Goal: Information Seeking & Learning: Stay updated

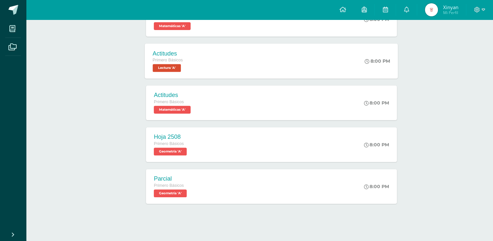
scroll to position [172, 0]
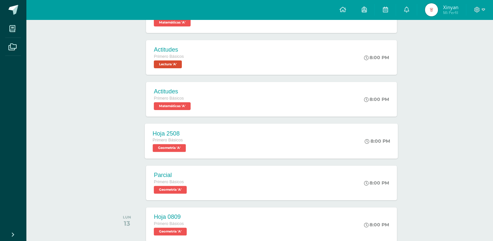
click at [236, 137] on div "Hoja 2508 Primero Básicos Geometría 'A' 8:00 PM Hoja 2508 Geometría Cargando co…" at bounding box center [271, 140] width 253 height 35
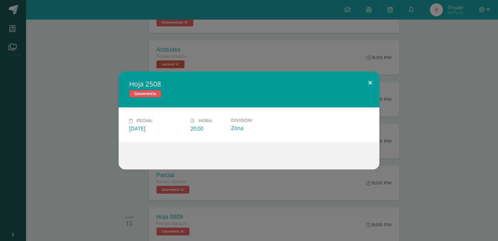
click at [374, 83] on button at bounding box center [370, 82] width 19 height 22
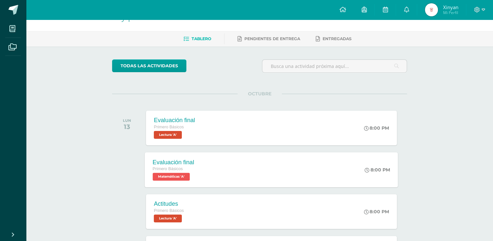
scroll to position [0, 0]
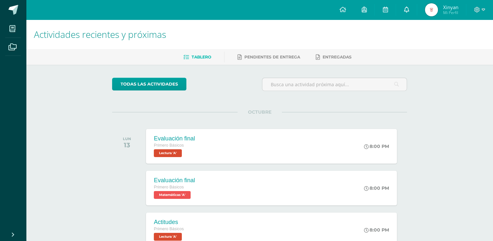
click at [411, 9] on link at bounding box center [406, 10] width 21 height 20
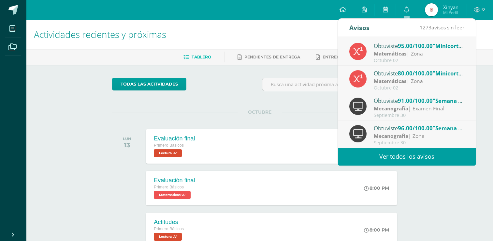
click at [408, 157] on link "Ver todos los avisos" at bounding box center [407, 156] width 138 height 18
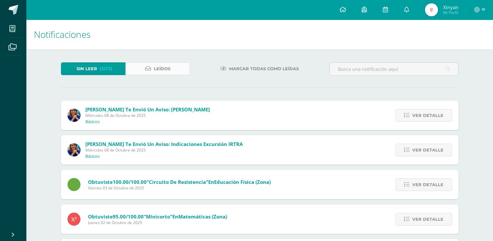
click at [173, 68] on link "Leídos" at bounding box center [158, 68] width 65 height 13
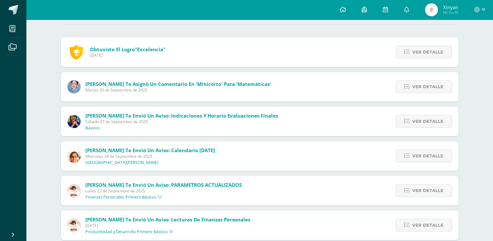
scroll to position [65, 0]
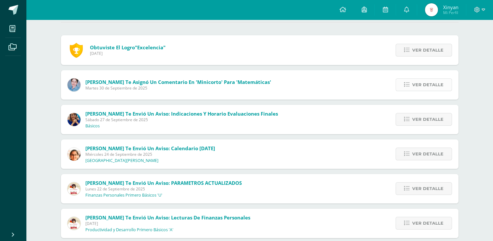
click at [414, 89] on span "Ver detalle" at bounding box center [428, 85] width 31 height 12
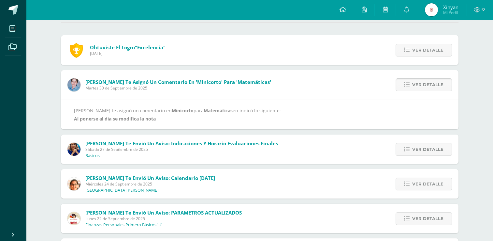
click at [414, 89] on span "Ver detalle" at bounding box center [428, 85] width 31 height 12
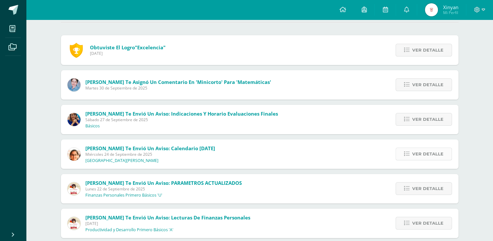
click at [413, 154] on span "Ver detalle" at bounding box center [428, 154] width 31 height 12
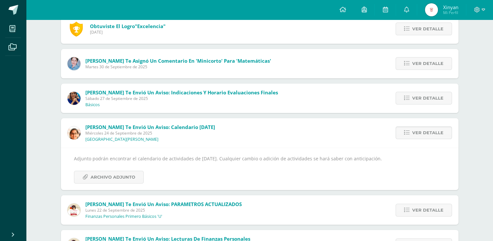
scroll to position [98, 0]
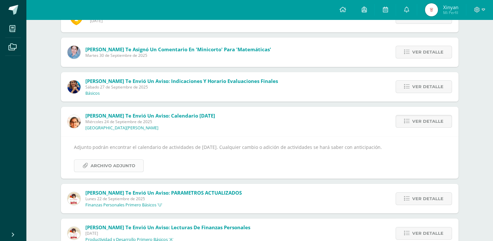
click at [120, 166] on span "Archivo Adjunto" at bounding box center [113, 165] width 45 height 12
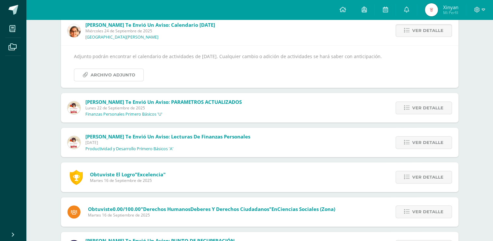
scroll to position [228, 0]
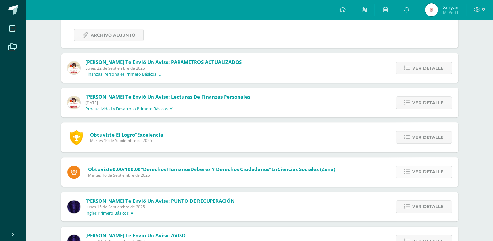
click at [424, 174] on span "Ver detalle" at bounding box center [428, 172] width 31 height 12
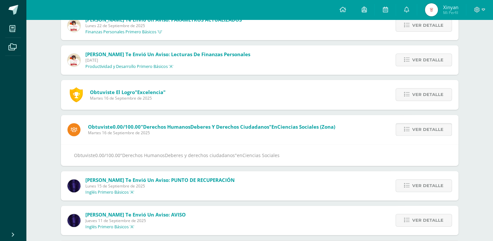
click at [414, 126] on span "Ver detalle" at bounding box center [428, 129] width 31 height 12
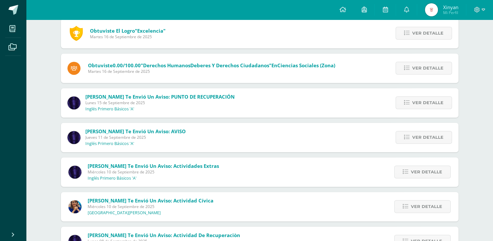
scroll to position [301, 0]
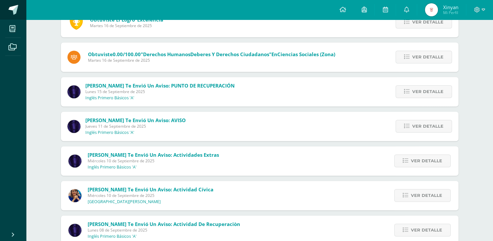
click at [17, 10] on span at bounding box center [13, 10] width 10 height 10
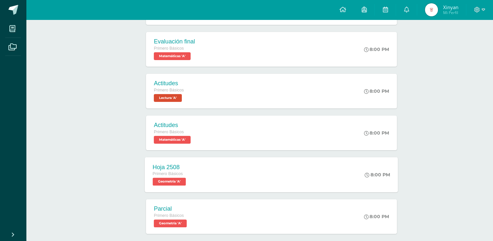
scroll to position [172, 0]
